Goal: Task Accomplishment & Management: Manage account settings

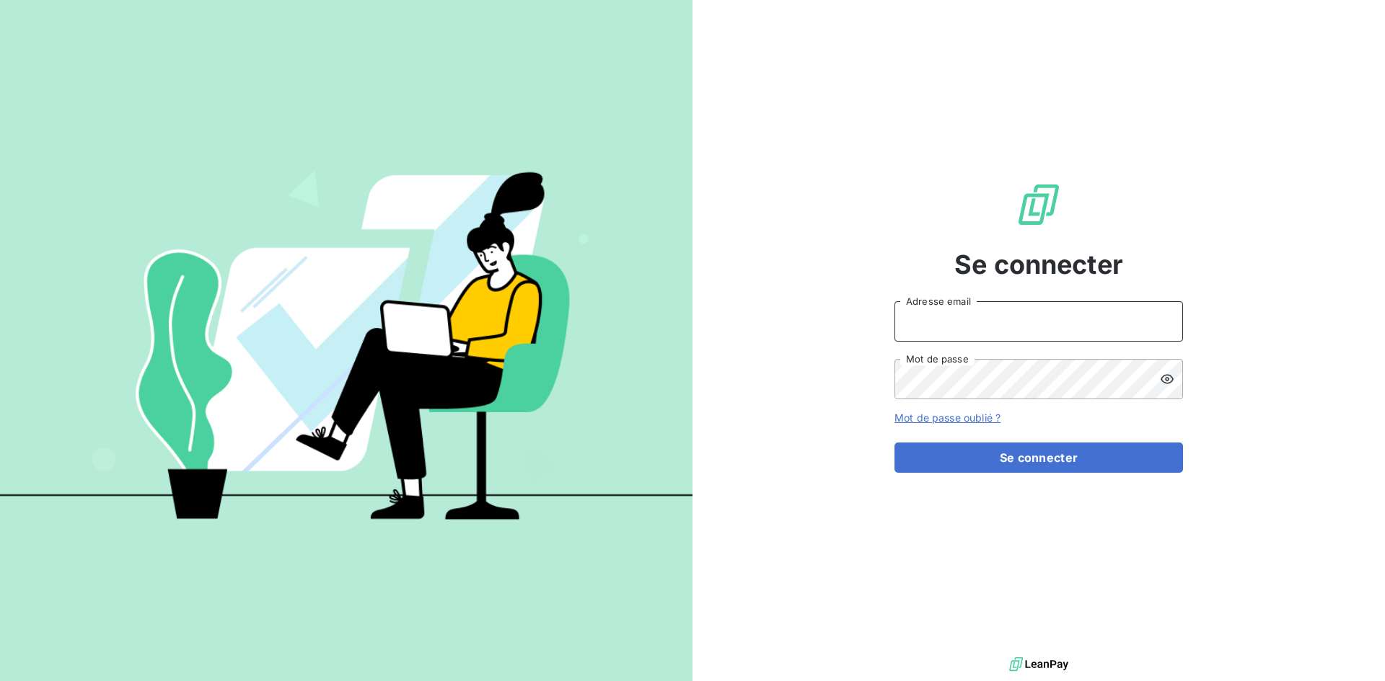
click at [927, 323] on input "Adresse email" at bounding box center [1038, 321] width 288 height 40
type input "[EMAIL_ADDRESS][DOMAIN_NAME]"
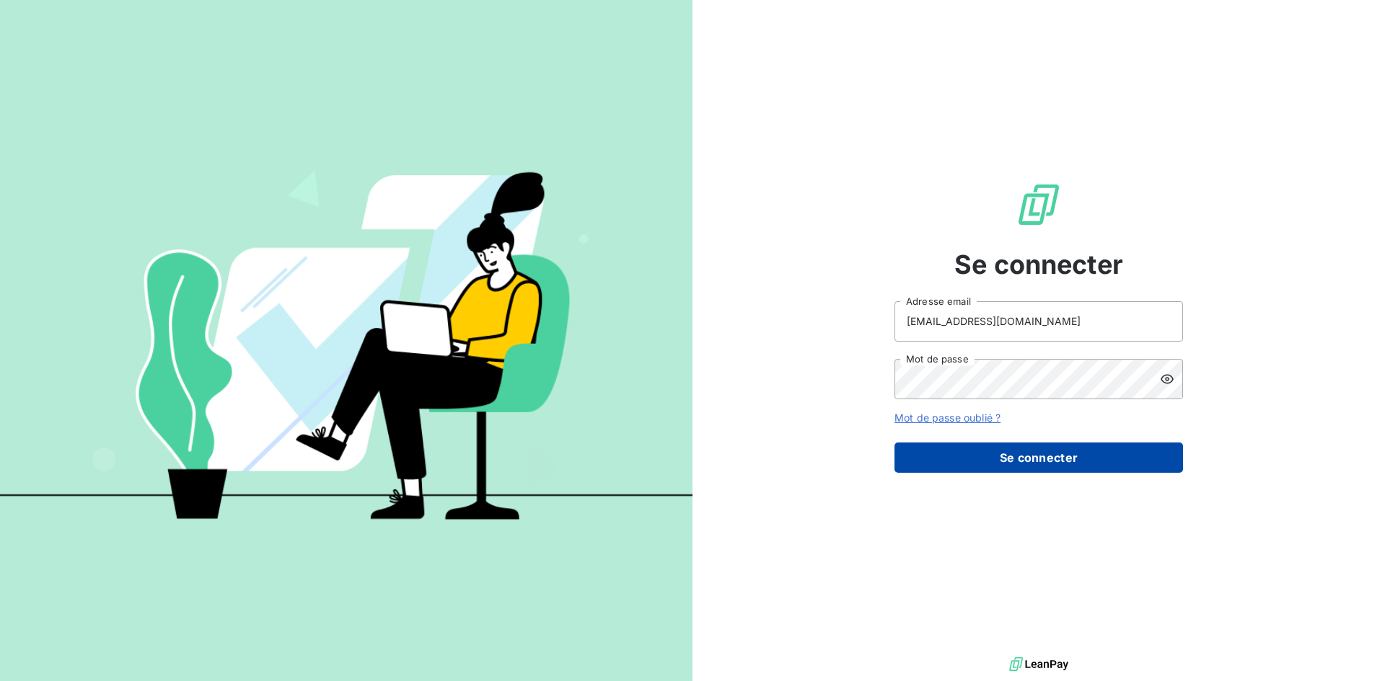
click at [995, 462] on button "Se connecter" at bounding box center [1038, 458] width 288 height 30
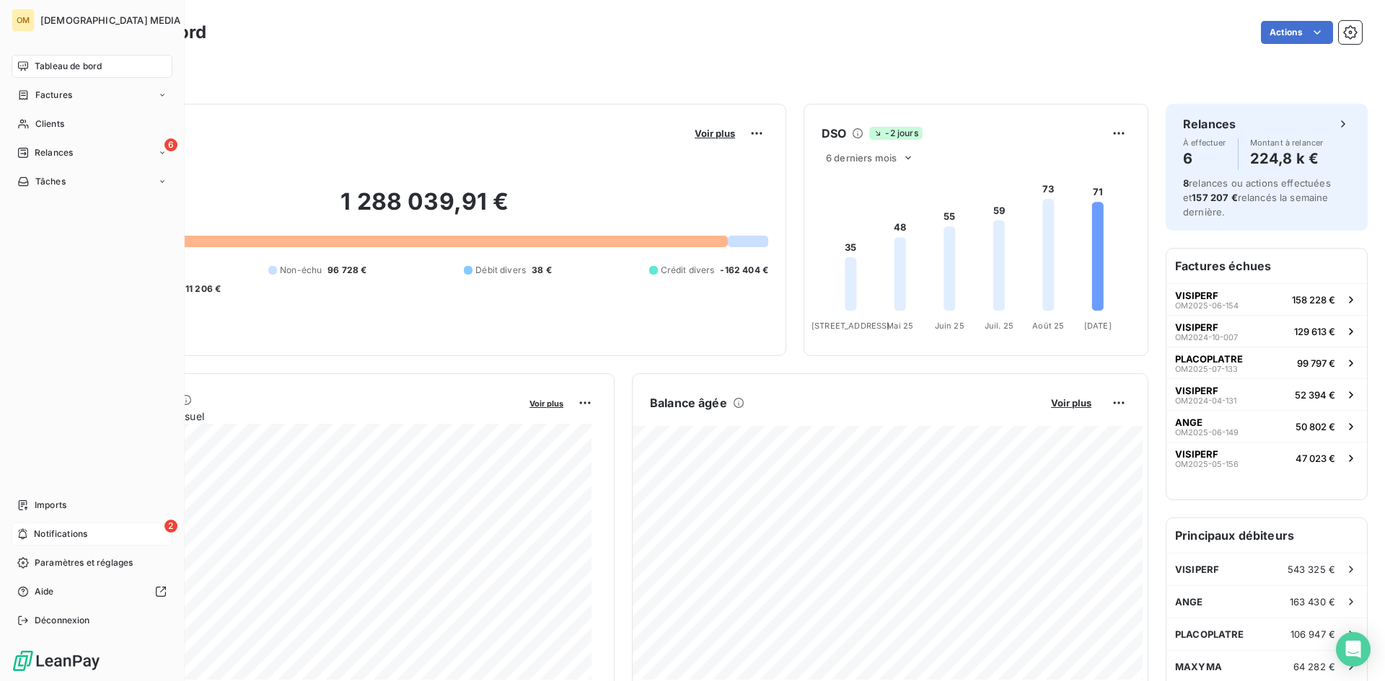
click at [77, 530] on span "Notifications" at bounding box center [60, 534] width 53 height 13
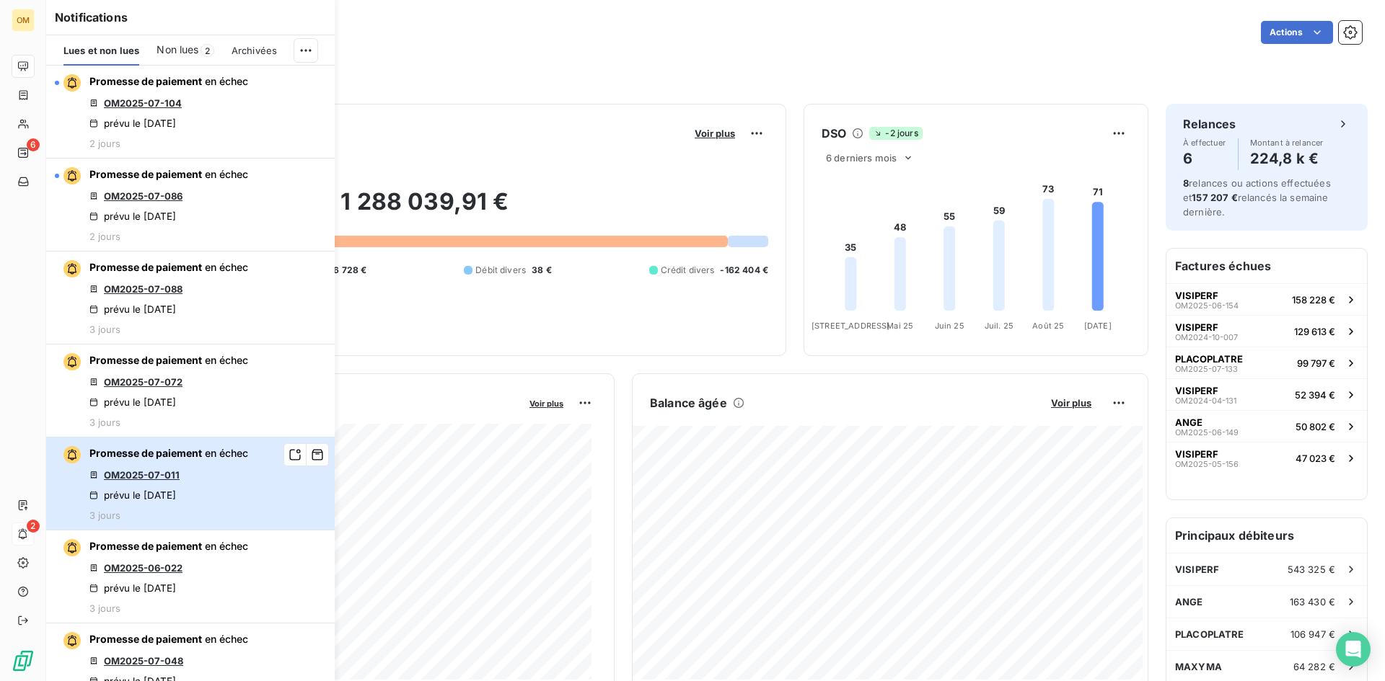
click at [221, 496] on div "Promesse de paiement en échec OM2025-07-011 prévu le [DATE] 3 jours" at bounding box center [168, 483] width 159 height 75
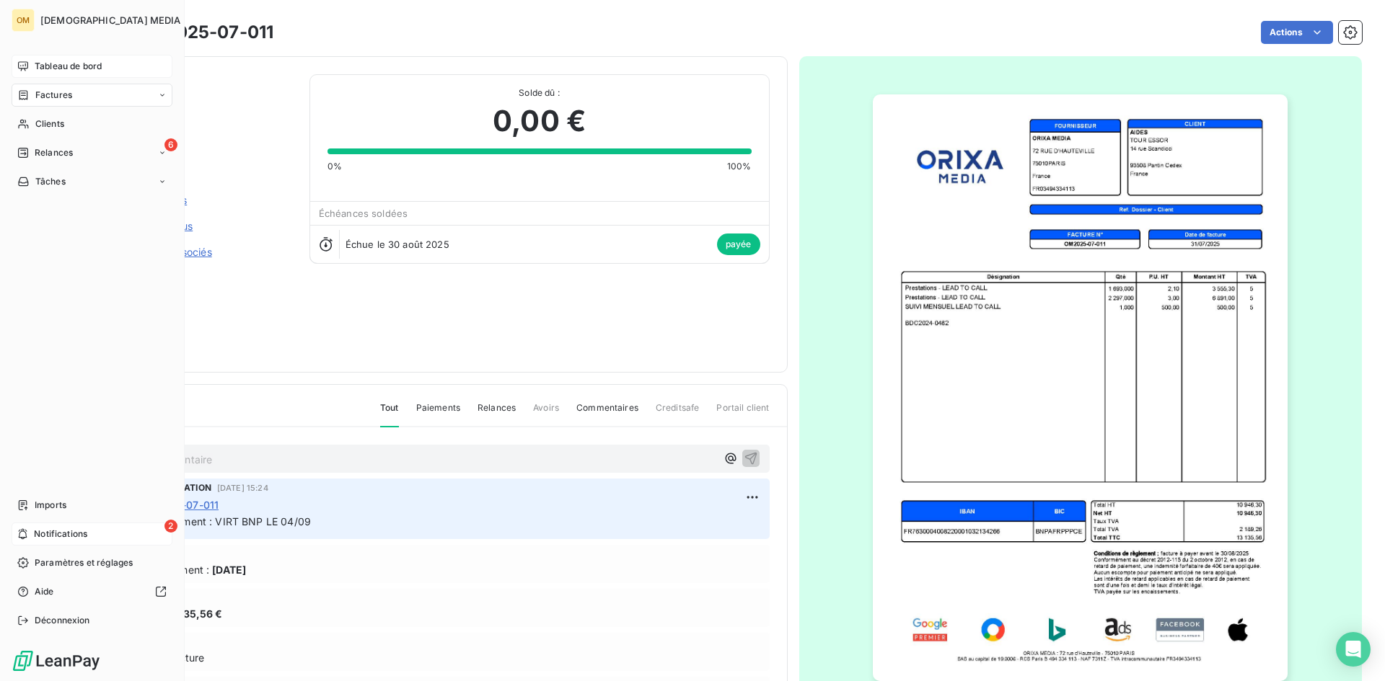
click at [51, 62] on span "Tableau de bord" at bounding box center [68, 66] width 67 height 13
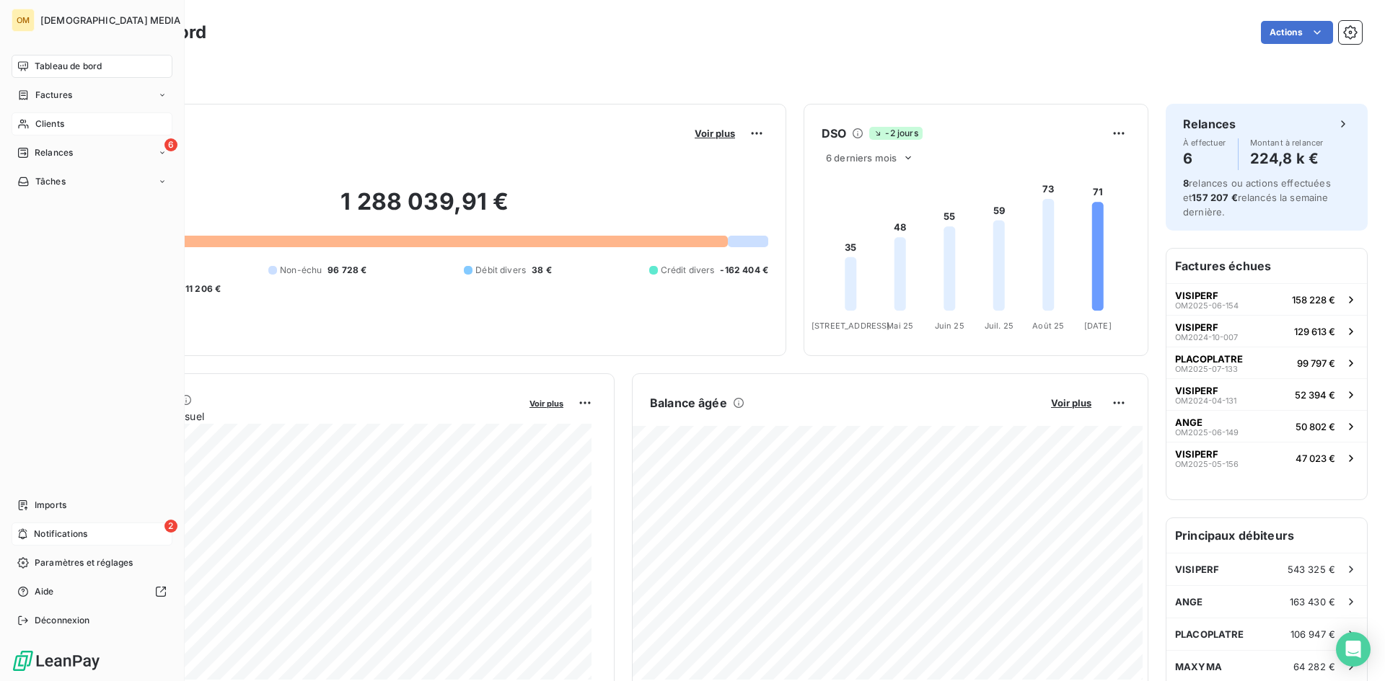
click at [67, 131] on div "Clients" at bounding box center [92, 124] width 161 height 23
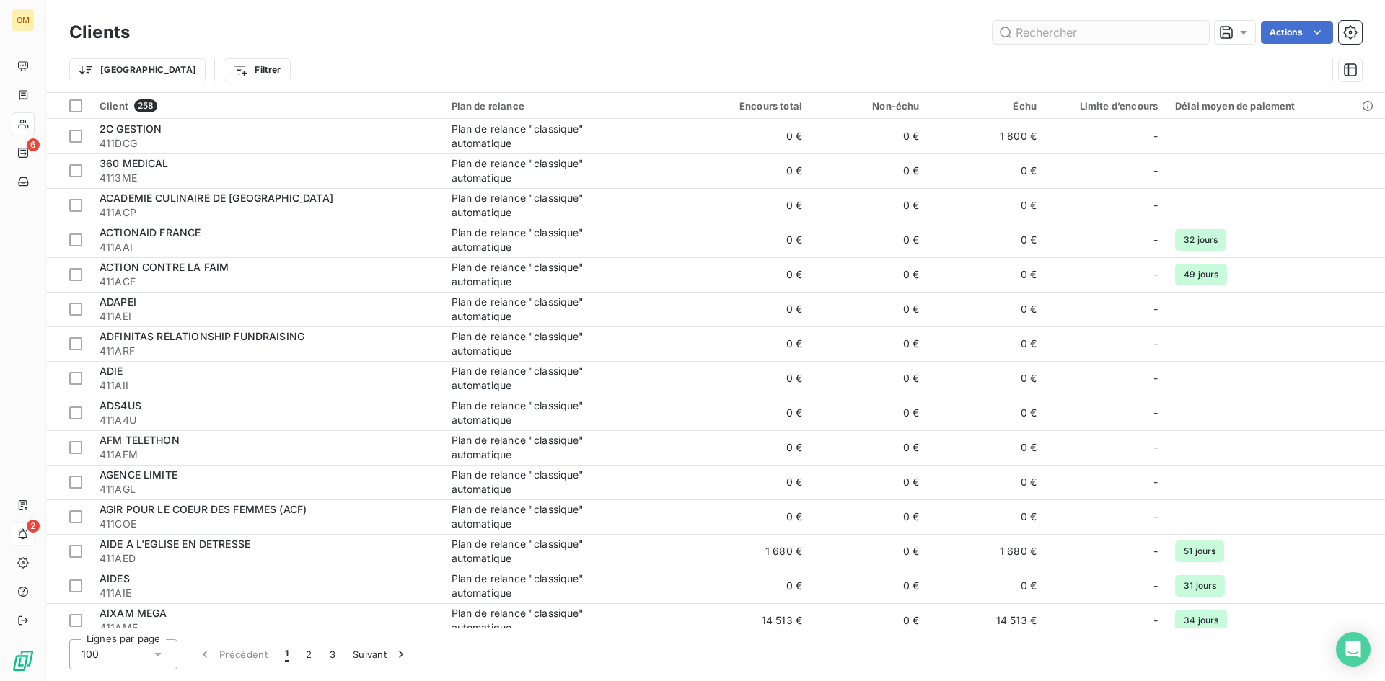
click at [1144, 40] on input "text" at bounding box center [1100, 32] width 216 height 23
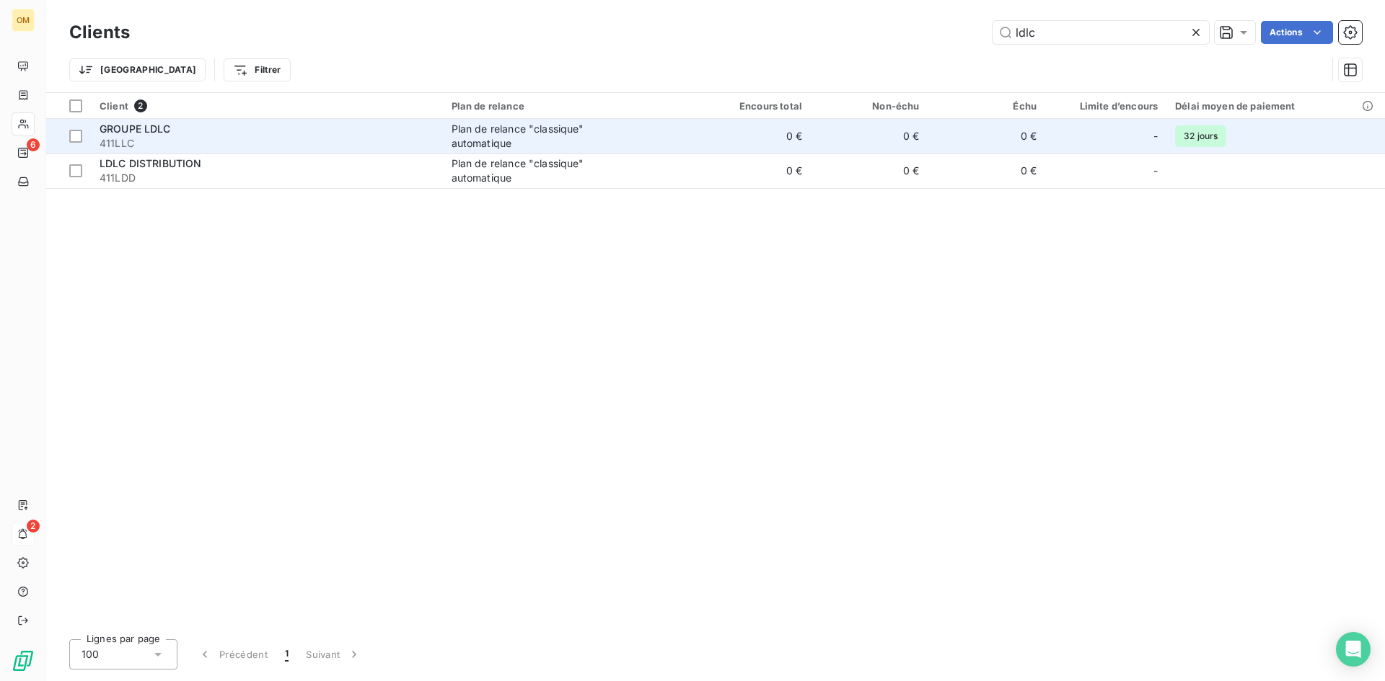
type input "ldlc"
click at [803, 130] on td "0 €" at bounding box center [752, 136] width 118 height 35
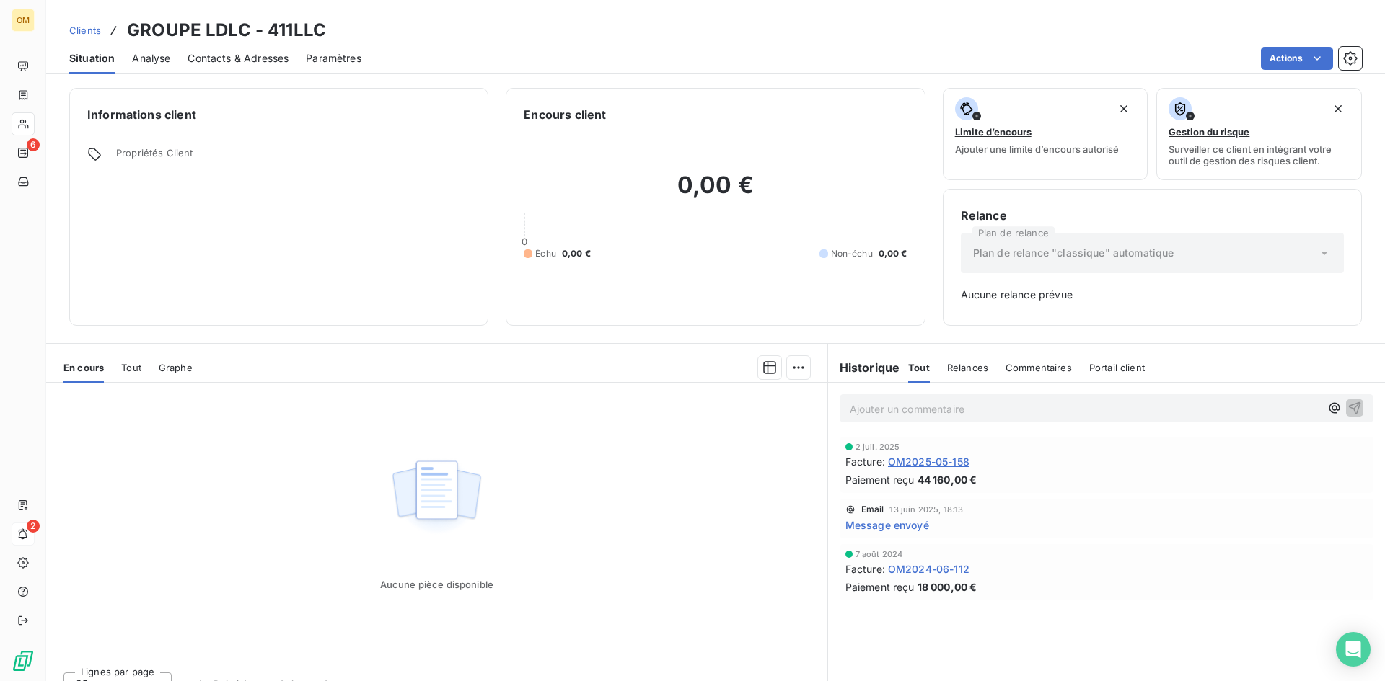
click at [248, 63] on span "Contacts & Adresses" at bounding box center [238, 58] width 101 height 14
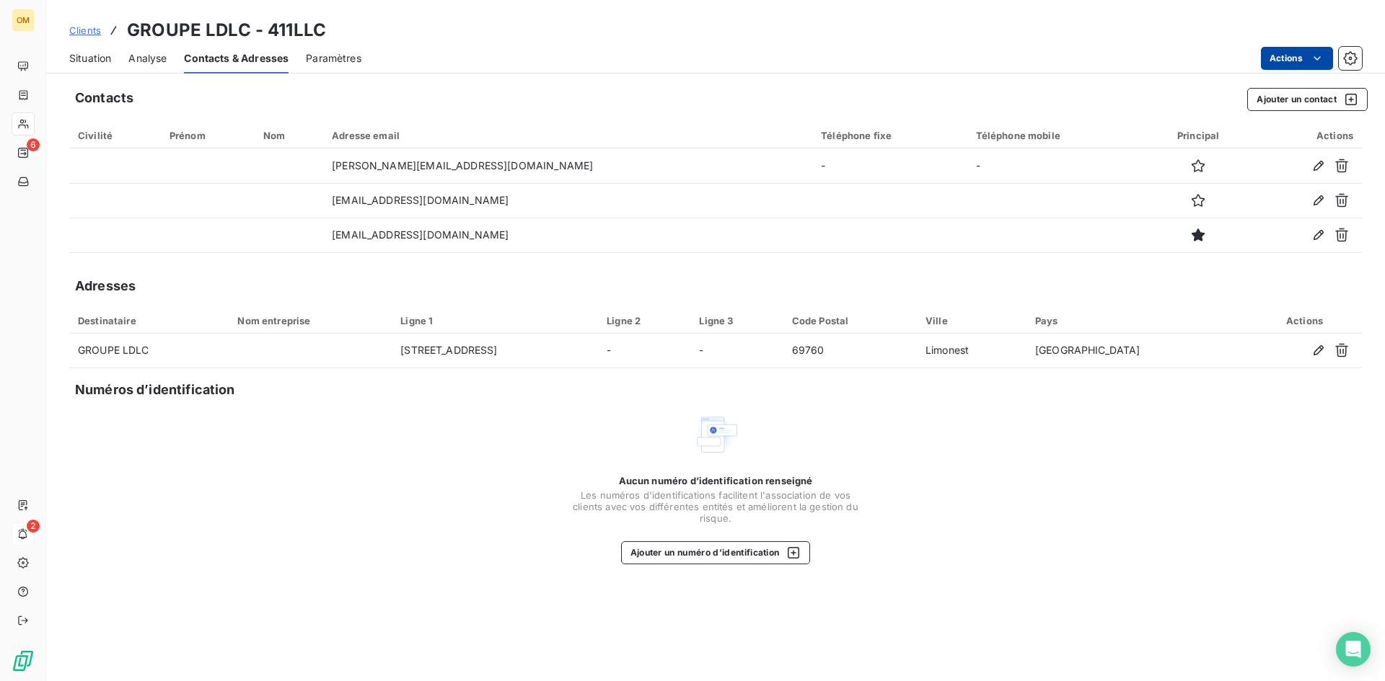
click at [1303, 56] on html "OM 6 2 Clients GROUPE LDLC - 411LLC Situation Analyse Contacts & Adresses Param…" at bounding box center [692, 340] width 1385 height 681
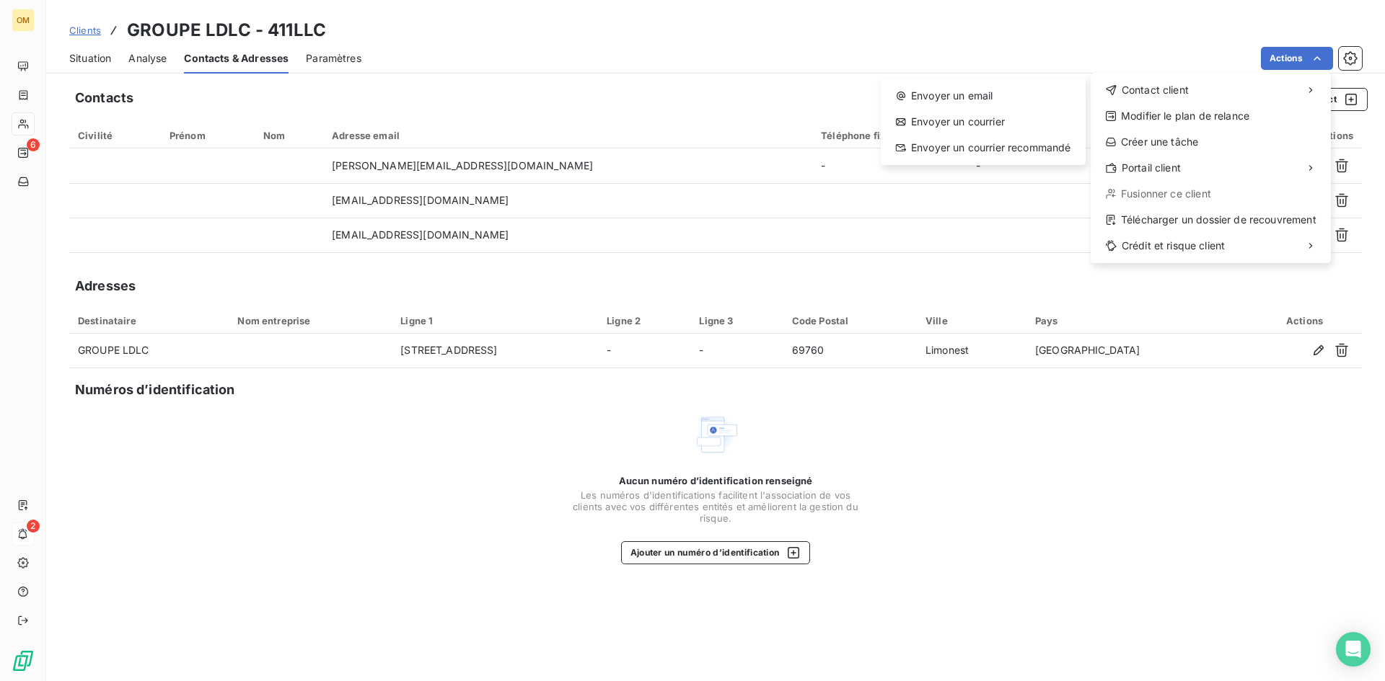
click at [1058, 47] on html "OM 6 2 Clients GROUPE LDLC - 411LLC Situation Analyse Contacts & Adresses Param…" at bounding box center [692, 340] width 1385 height 681
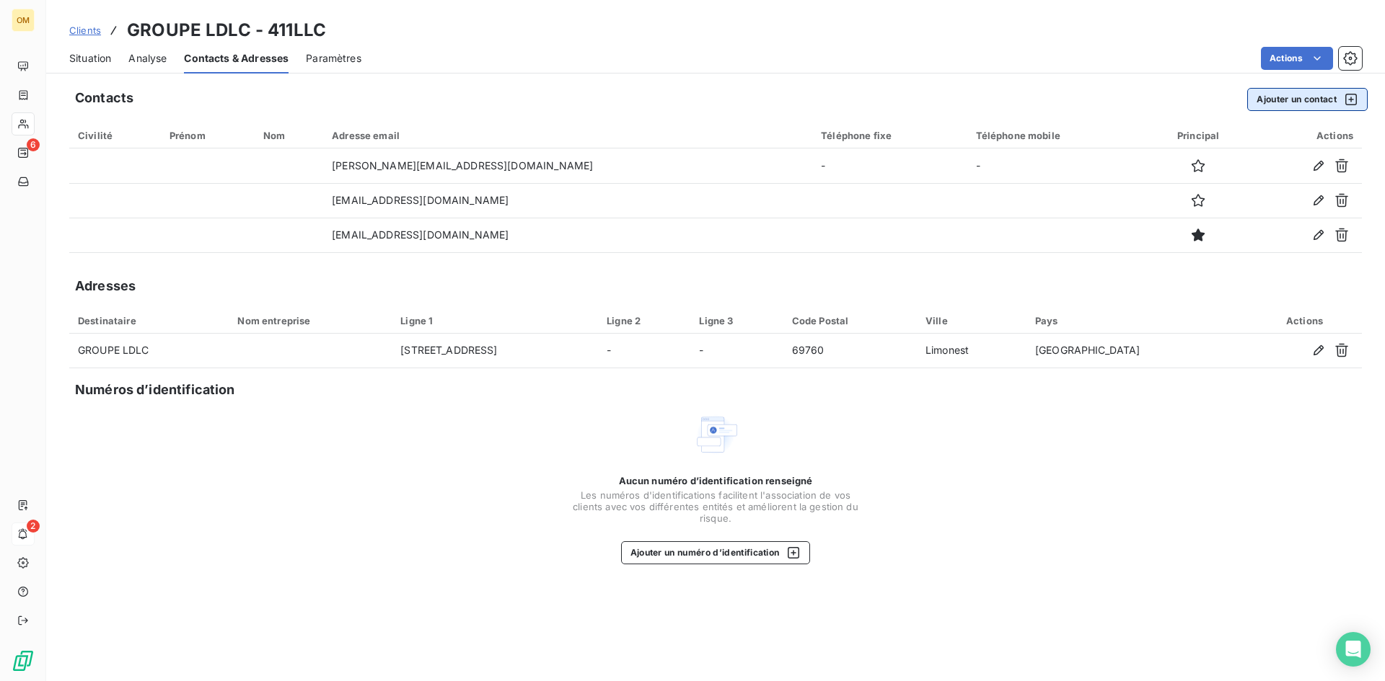
click at [1294, 107] on button "Ajouter un contact" at bounding box center [1307, 99] width 120 height 23
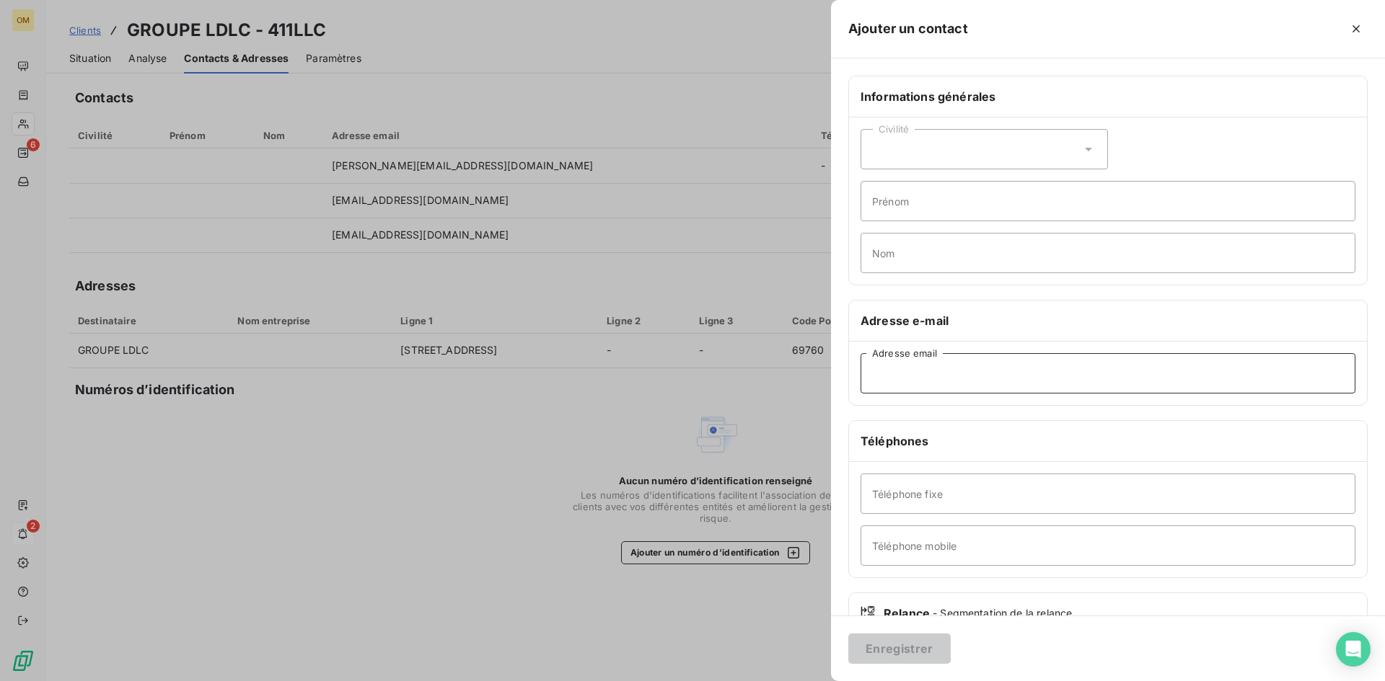
click at [1022, 380] on input "Adresse email" at bounding box center [1107, 373] width 495 height 40
paste input "[EMAIL_ADDRESS][PERSON_NAME][DOMAIN_NAME]"
type input "[EMAIL_ADDRESS][PERSON_NAME][DOMAIN_NAME]"
click at [927, 656] on button "Enregistrer" at bounding box center [899, 649] width 102 height 30
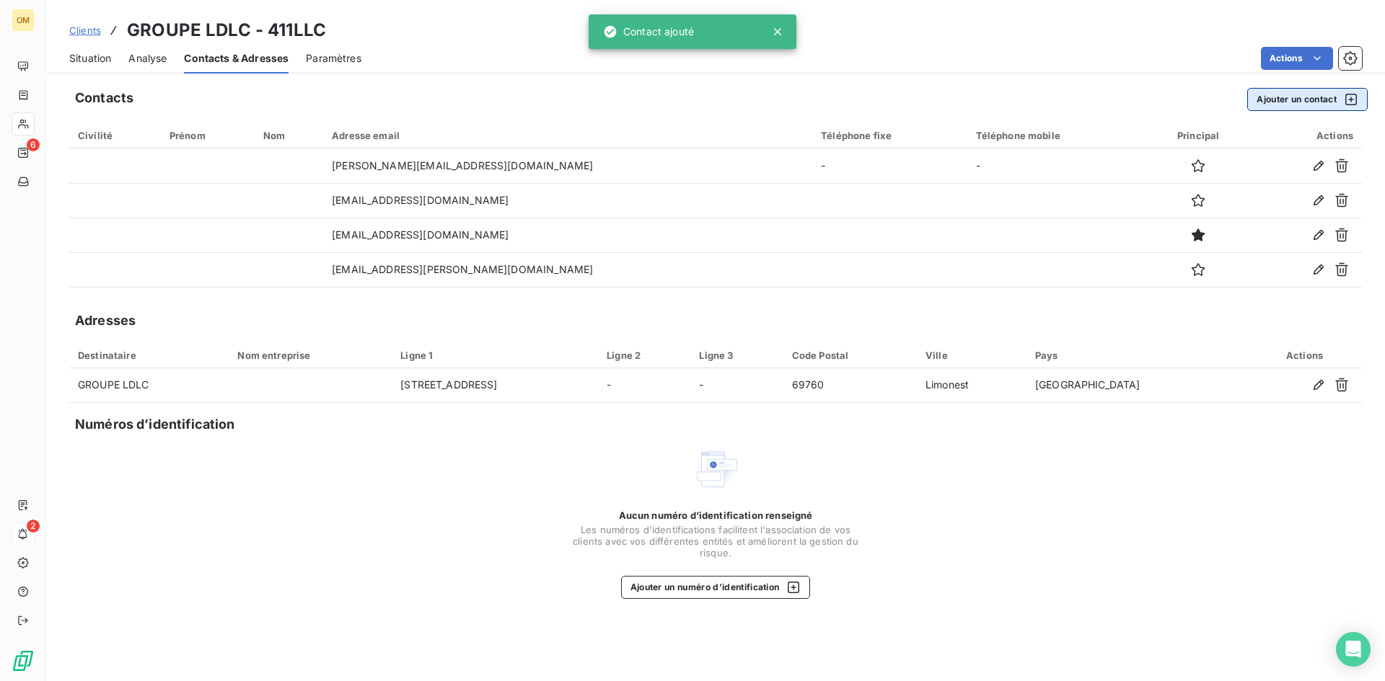
click at [1263, 99] on button "Ajouter un contact" at bounding box center [1307, 99] width 120 height 23
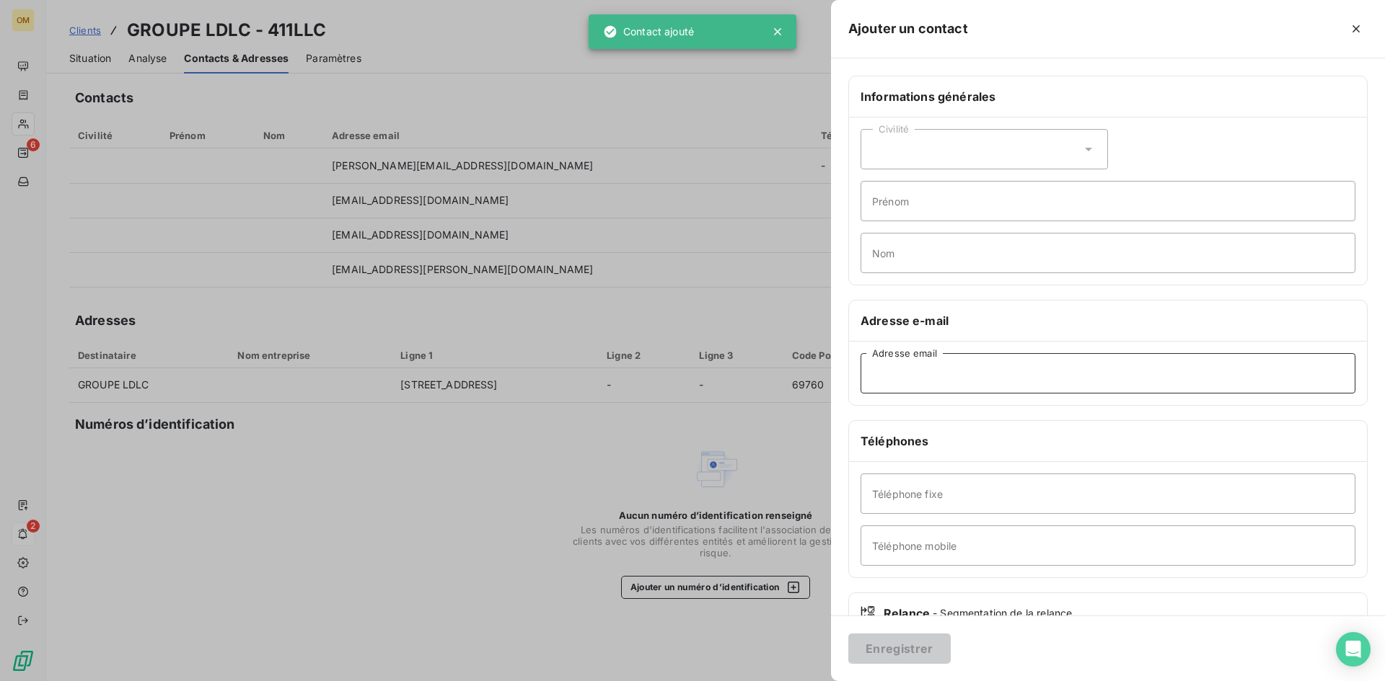
click at [971, 374] on input "Adresse email" at bounding box center [1107, 373] width 495 height 40
paste input "[EMAIL_ADDRESS][PERSON_NAME][DOMAIN_NAME]"
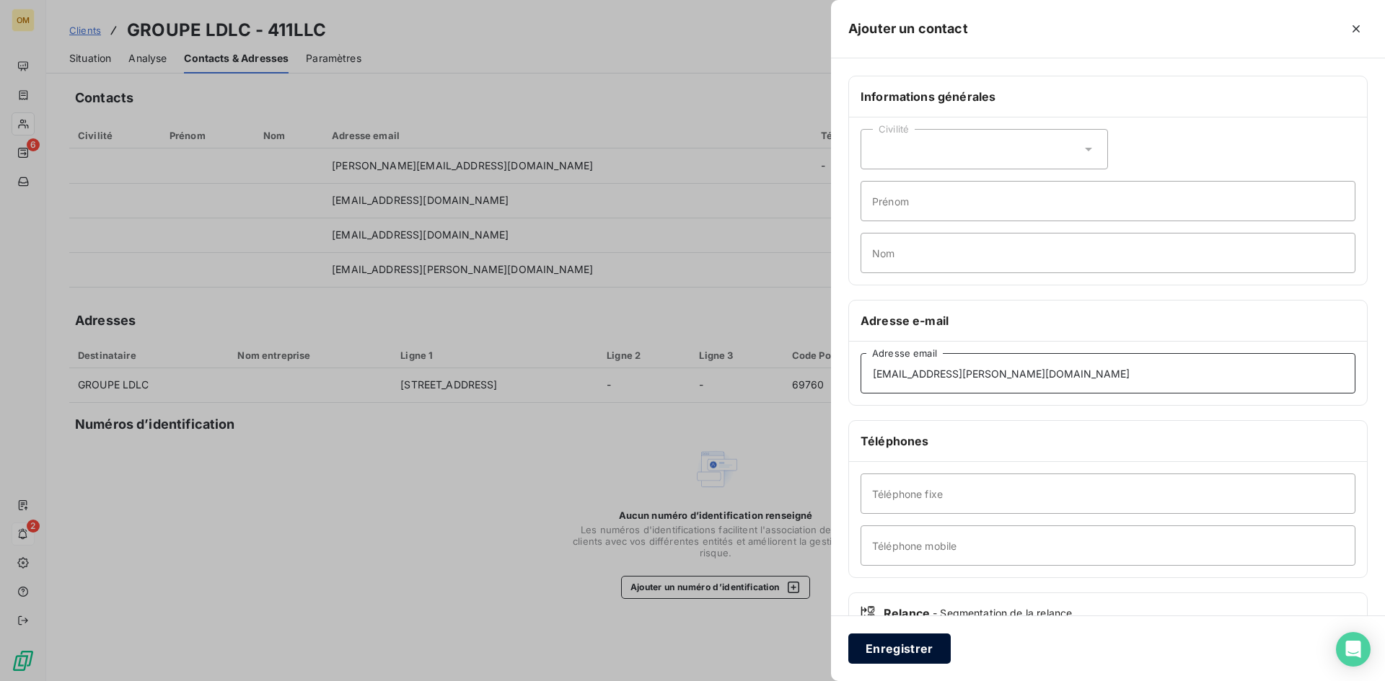
type input "[EMAIL_ADDRESS][PERSON_NAME][DOMAIN_NAME]"
drag, startPoint x: 947, startPoint y: 656, endPoint x: 932, endPoint y: 643, distance: 18.9
click at [947, 656] on button "Enregistrer" at bounding box center [899, 649] width 102 height 30
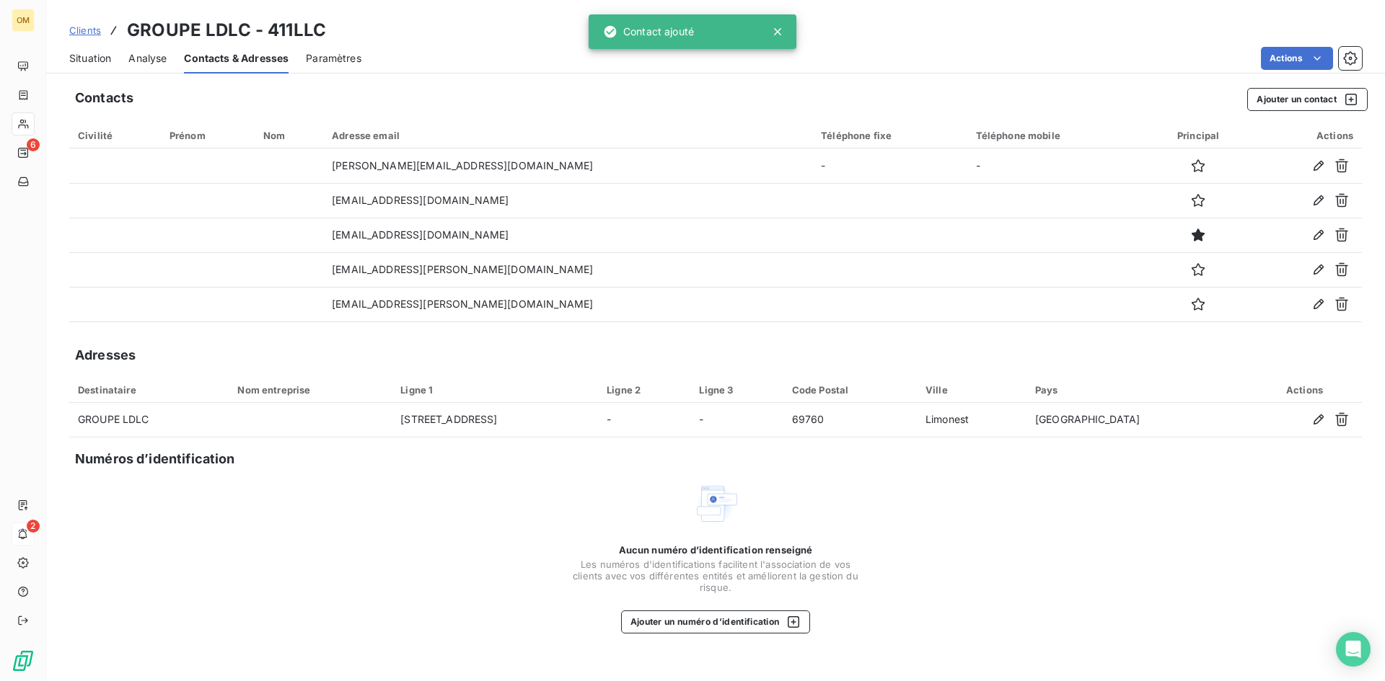
click at [411, 135] on div "Adresse email" at bounding box center [568, 136] width 472 height 12
click at [418, 131] on div "Adresse email" at bounding box center [568, 136] width 472 height 12
click at [449, 10] on div "Clients GROUPE LDLC - 411LLC Situation Analyse Contacts & Adresses Paramètres A…" at bounding box center [715, 37] width 1338 height 74
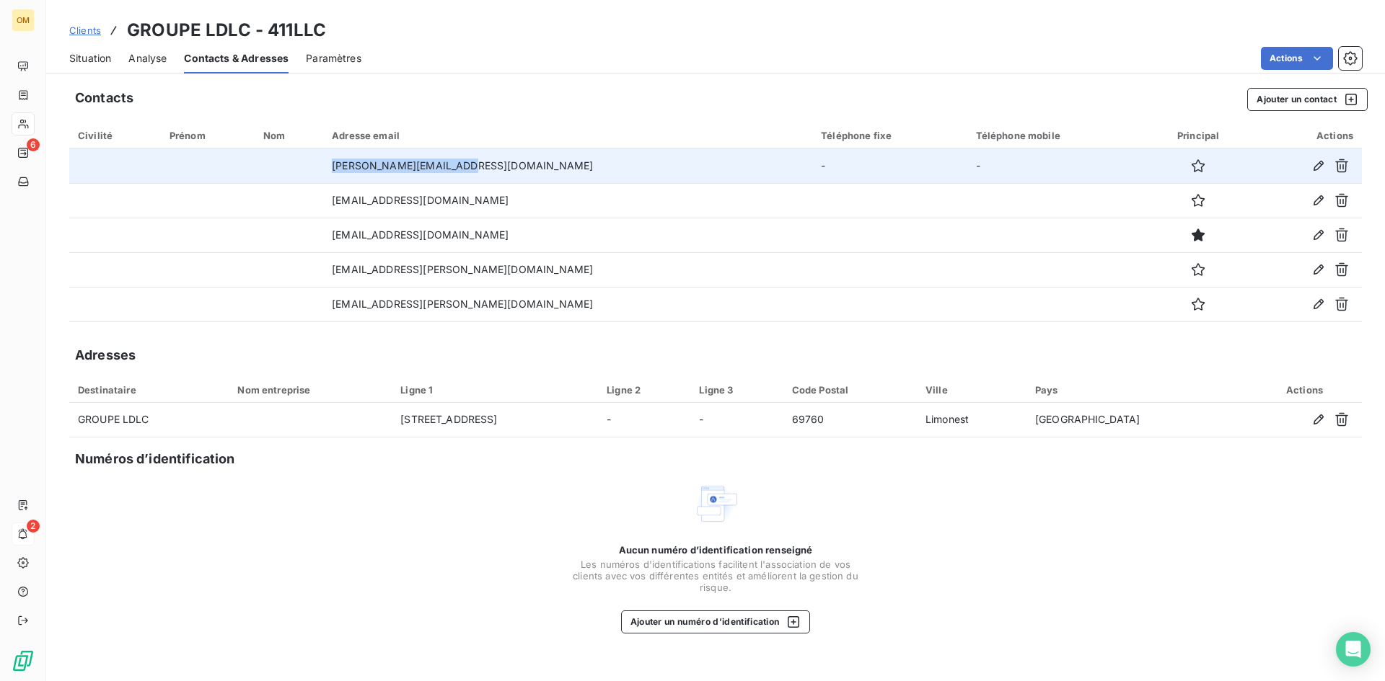
drag, startPoint x: 483, startPoint y: 164, endPoint x: 362, endPoint y: 169, distance: 121.2
click at [362, 169] on td "[PERSON_NAME][EMAIL_ADDRESS][DOMAIN_NAME]" at bounding box center [567, 166] width 489 height 35
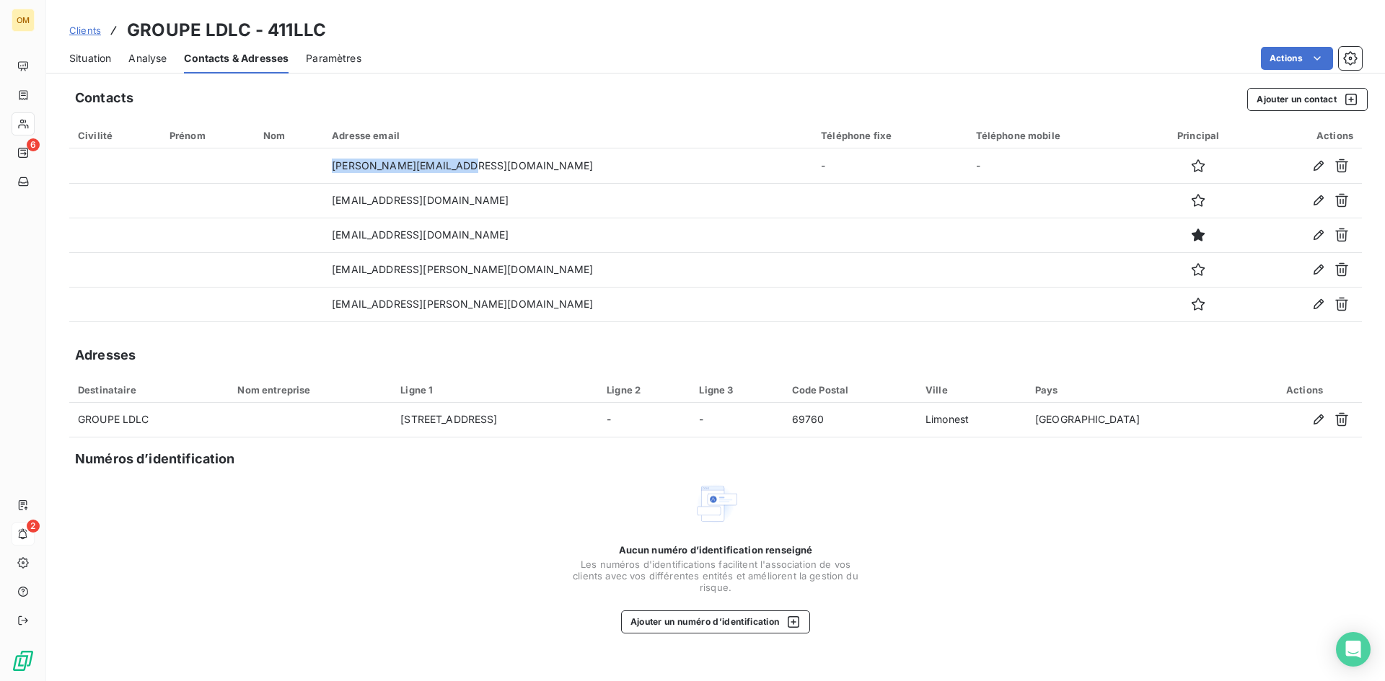
copy td "[PERSON_NAME][EMAIL_ADDRESS][DOMAIN_NAME]"
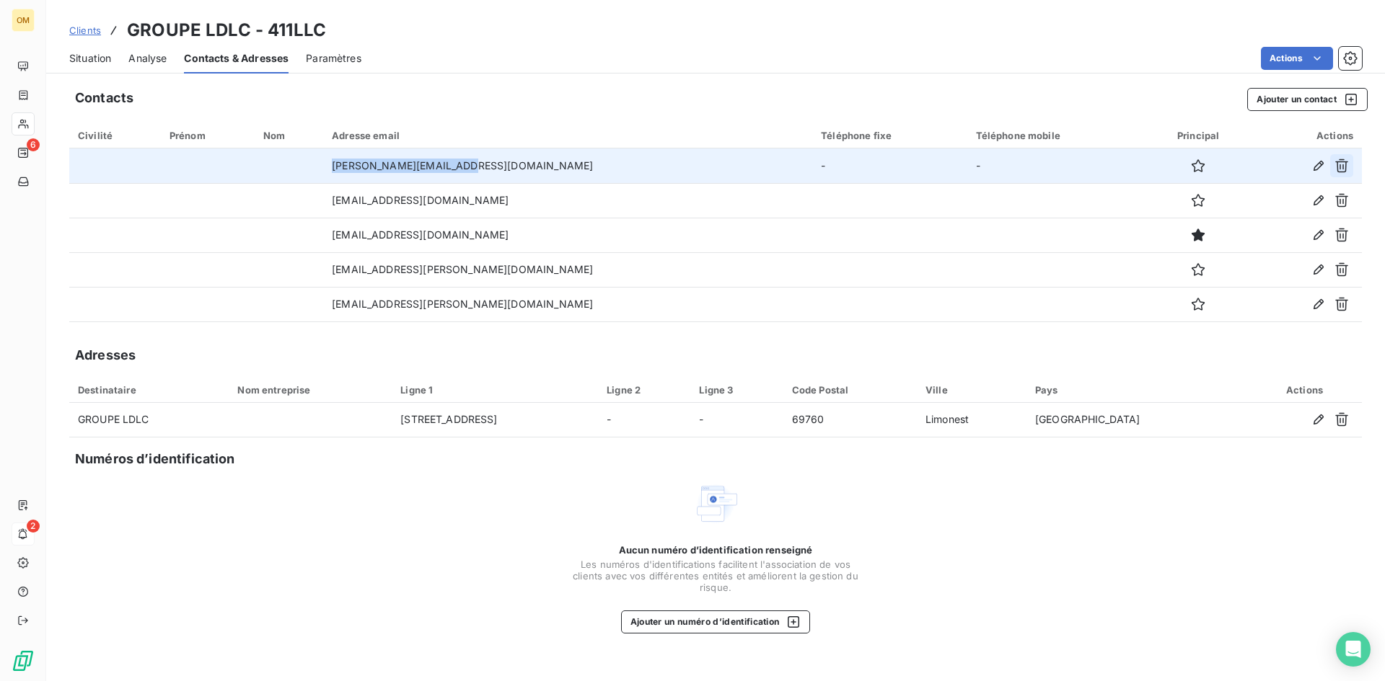
click at [1344, 166] on icon "button" at bounding box center [1341, 166] width 14 height 14
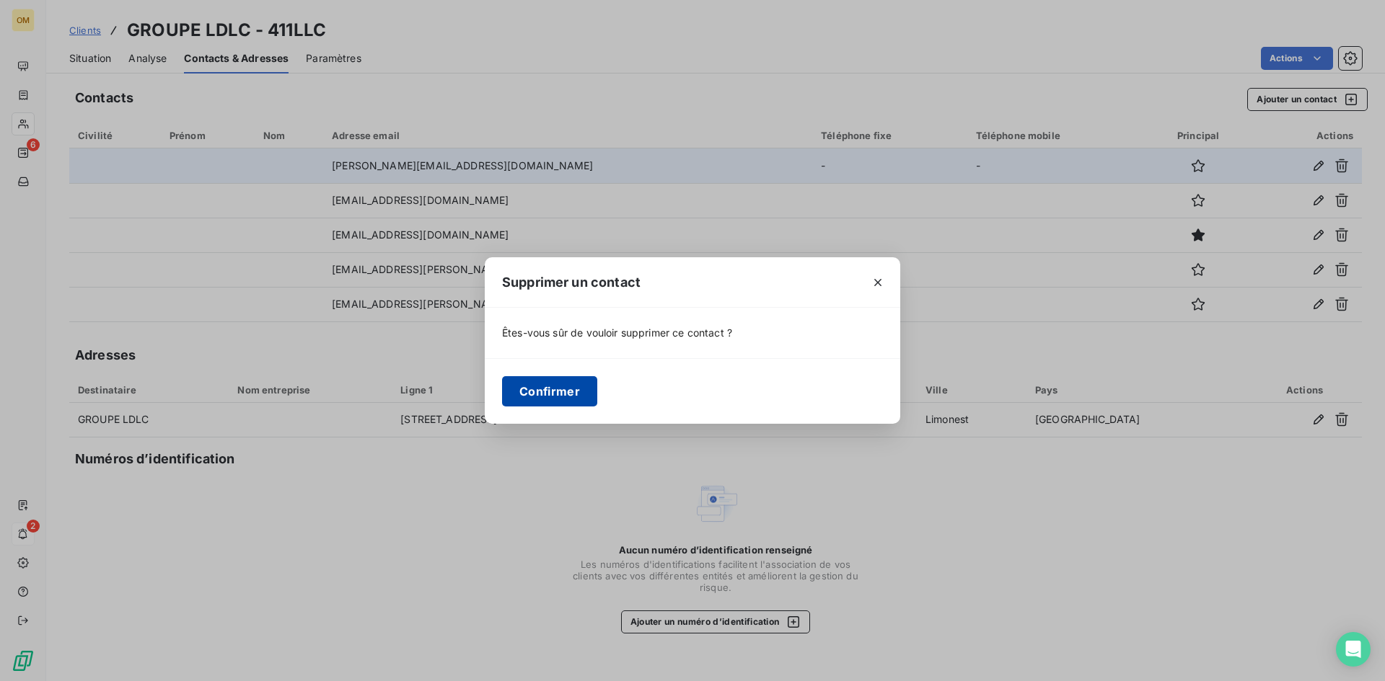
click at [578, 392] on button "Confirmer" at bounding box center [549, 391] width 95 height 30
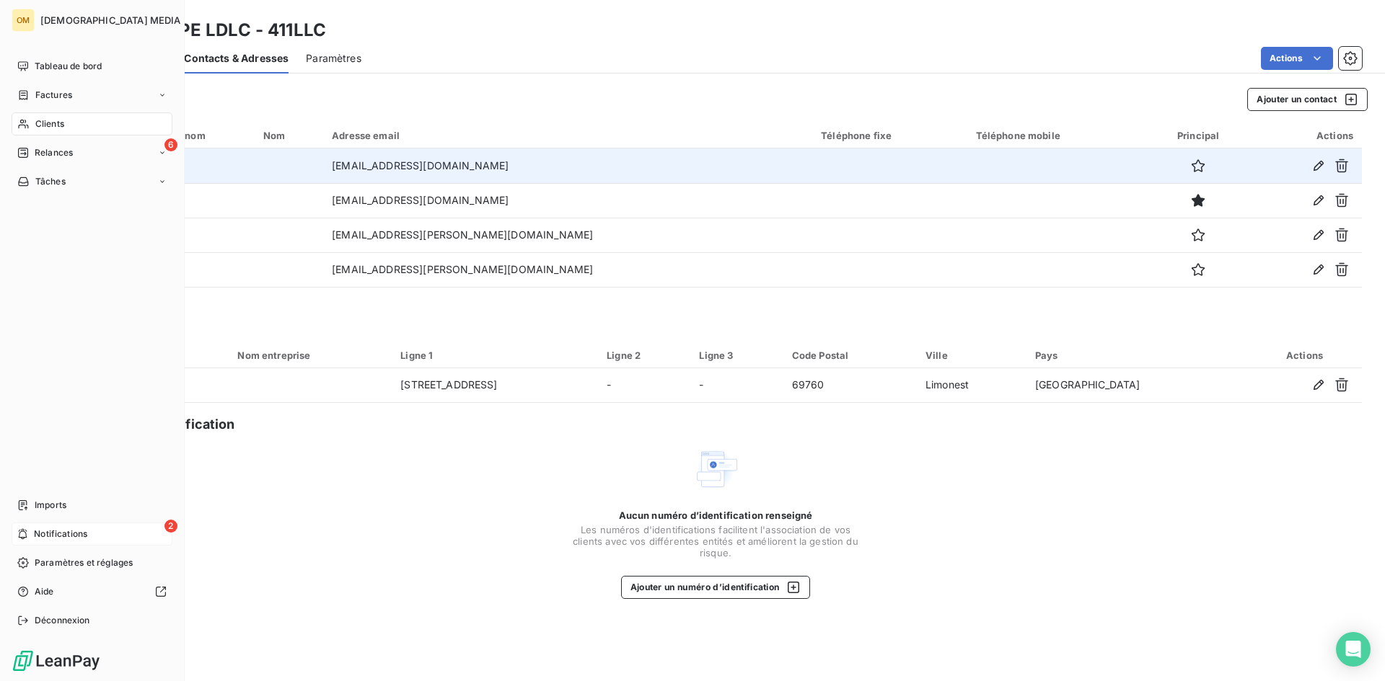
click at [76, 124] on div "Clients" at bounding box center [92, 124] width 161 height 23
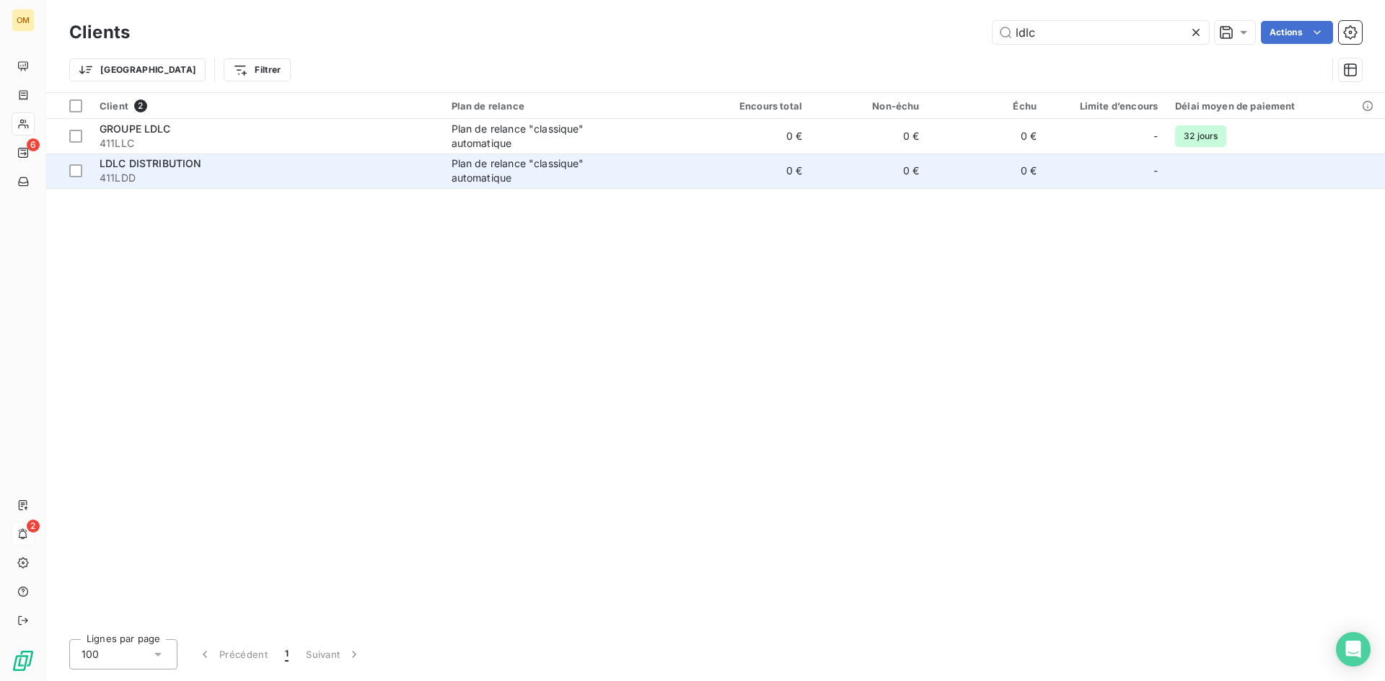
click at [558, 177] on div "Plan de relance "classique" automatique" at bounding box center [541, 170] width 180 height 29
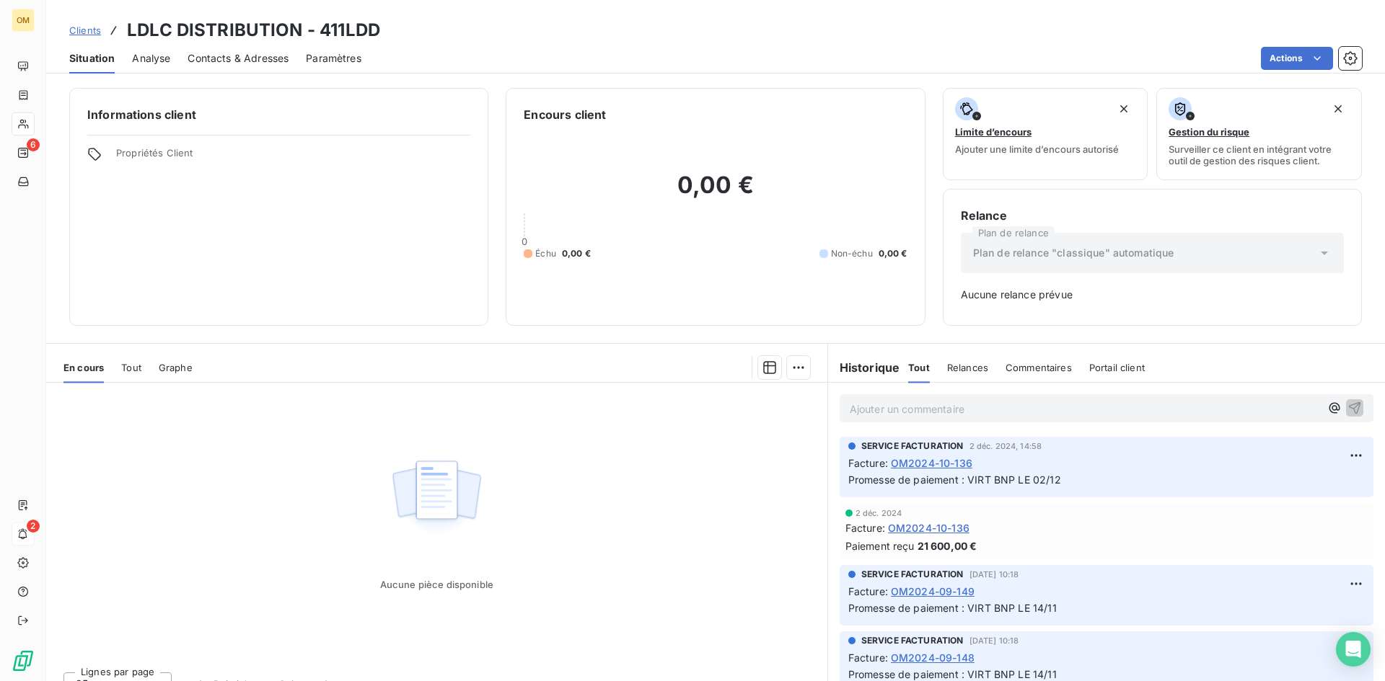
click at [184, 59] on div "Situation Analyse Contacts & Adresses Paramètres Actions" at bounding box center [715, 58] width 1338 height 30
click at [222, 59] on span "Contacts & Adresses" at bounding box center [238, 58] width 101 height 14
